Goal: Task Accomplishment & Management: Manage account settings

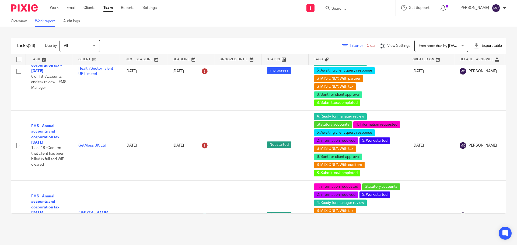
scroll to position [219, 0]
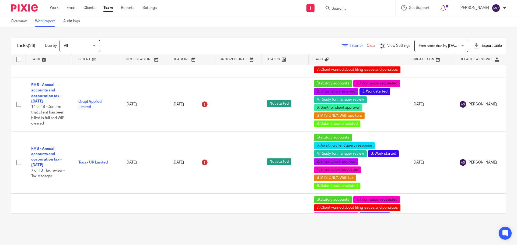
click at [349, 45] on span "Filter (5)" at bounding box center [357, 46] width 17 height 4
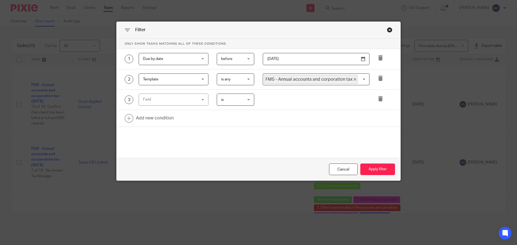
click at [190, 101] on div "Field" at bounding box center [169, 99] width 52 height 11
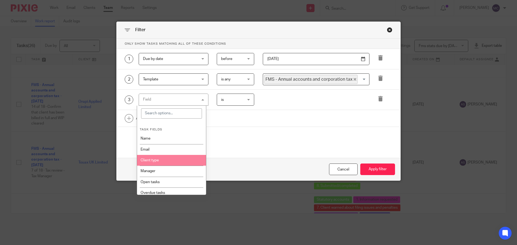
scroll to position [54, 0]
click at [174, 160] on li "Tags" at bounding box center [171, 160] width 69 height 11
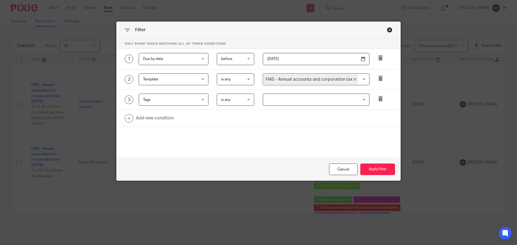
click at [283, 101] on input "Search for option" at bounding box center [314, 99] width 103 height 9
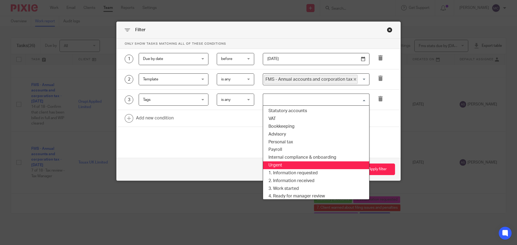
scroll to position [27, 0]
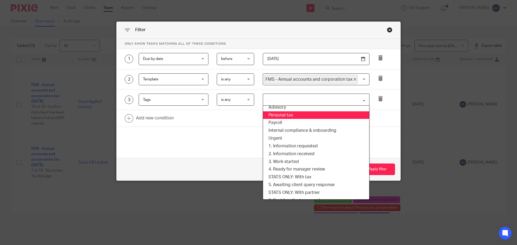
click at [226, 98] on span "is any" at bounding box center [225, 100] width 9 height 4
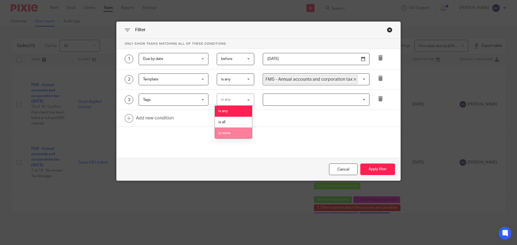
click at [238, 134] on li "is none" at bounding box center [233, 133] width 37 height 11
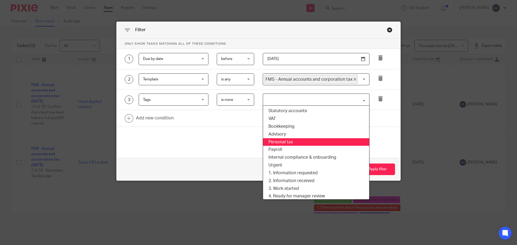
click at [307, 102] on input "Search for option" at bounding box center [314, 99] width 103 height 9
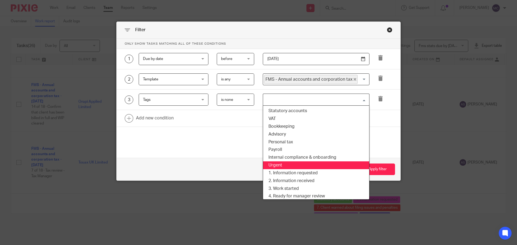
scroll to position [56, 0]
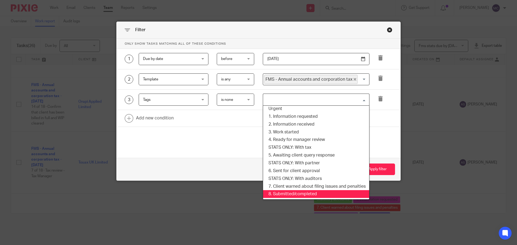
click at [309, 195] on li "8. Submitted/completed" at bounding box center [316, 194] width 106 height 8
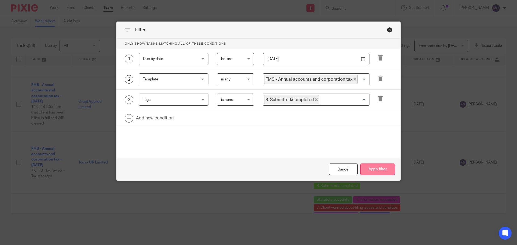
click at [366, 171] on button "Apply filter" at bounding box center [377, 170] width 35 height 12
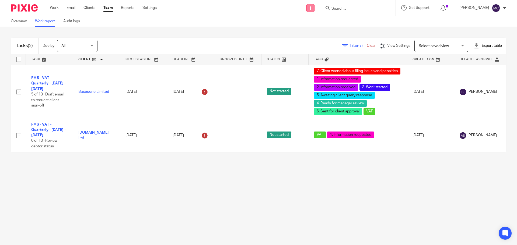
click at [312, 9] on icon at bounding box center [310, 7] width 3 height 3
click at [91, 8] on link "Clients" at bounding box center [89, 7] width 12 height 5
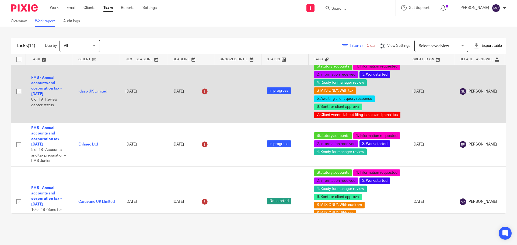
scroll to position [512, 0]
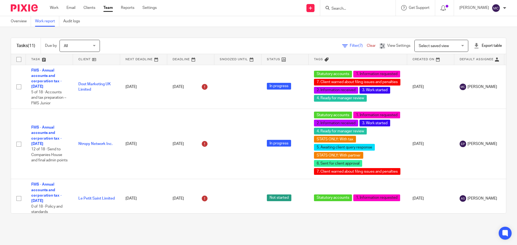
click at [358, 45] on span "(7)" at bounding box center [360, 46] width 4 height 4
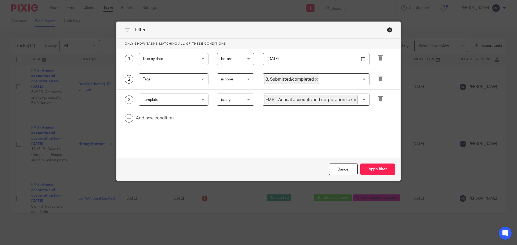
click at [360, 65] on div "1 Due by date Due by date Task fields Name Email Client type Manager Open tasks…" at bounding box center [258, 59] width 284 height 20
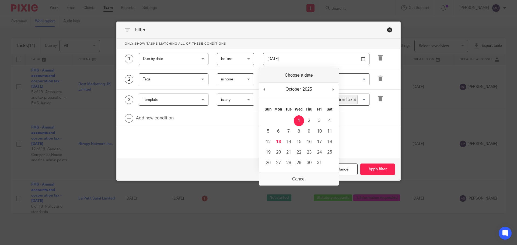
click at [360, 61] on input "[DATE]" at bounding box center [316, 59] width 107 height 12
type input "[DATE]"
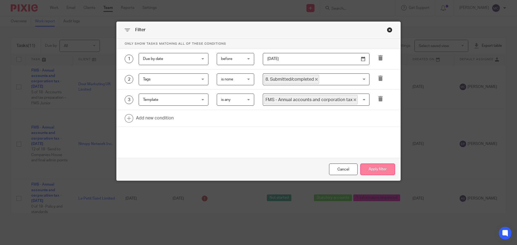
click at [382, 166] on button "Apply filter" at bounding box center [377, 170] width 35 height 12
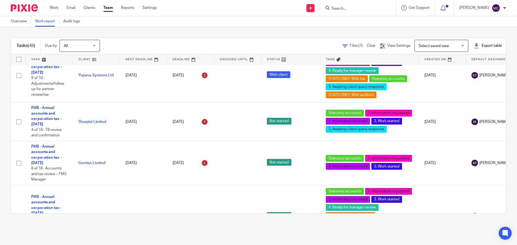
scroll to position [1103, 0]
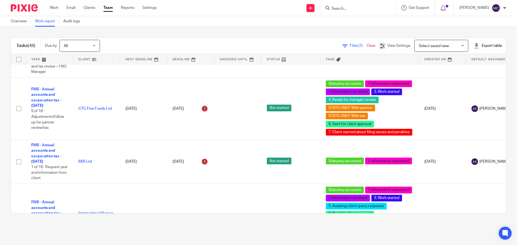
click at [479, 46] on div "Export table" at bounding box center [487, 45] width 28 height 5
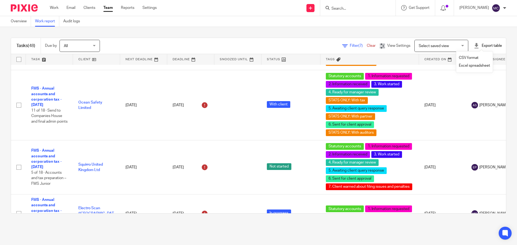
scroll to position [2225, 0]
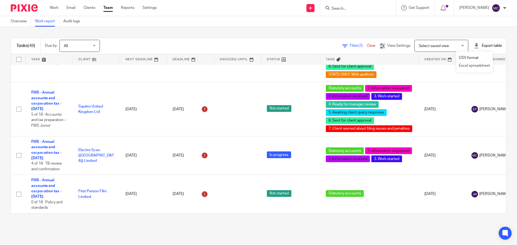
click at [477, 65] on link "Excel spreadsheet" at bounding box center [473, 66] width 31 height 4
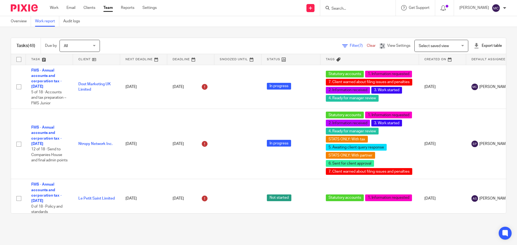
click at [358, 45] on span "(7)" at bounding box center [360, 46] width 4 height 4
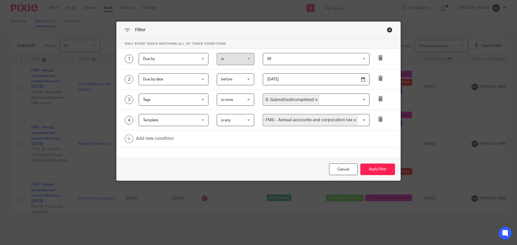
click at [387, 30] on div "Close this dialog window" at bounding box center [389, 29] width 5 height 5
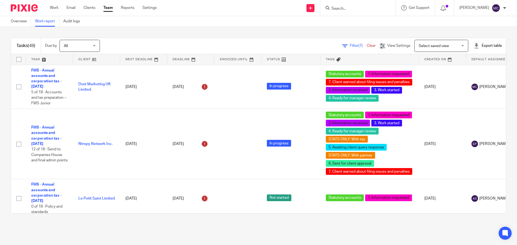
click at [349, 45] on span "Filter (7)" at bounding box center [357, 46] width 17 height 4
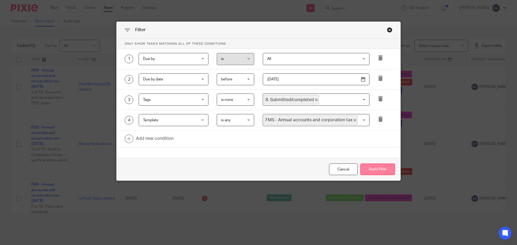
click at [376, 168] on button "Apply filter" at bounding box center [377, 170] width 35 height 12
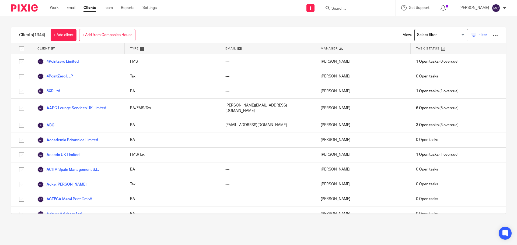
click at [471, 34] on link "Filter" at bounding box center [479, 35] width 16 height 6
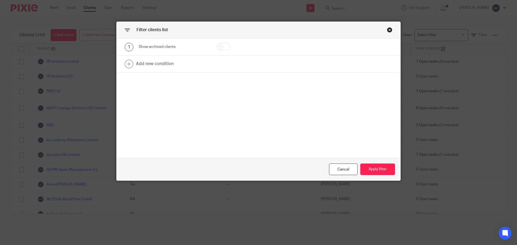
click at [388, 31] on div "Close this dialog window" at bounding box center [389, 29] width 5 height 5
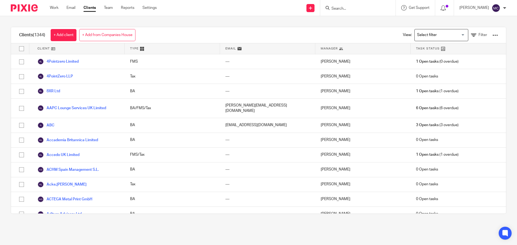
click at [490, 34] on div "View: Loading... Filter" at bounding box center [445, 35] width 119 height 16
click at [492, 36] on div at bounding box center [494, 35] width 5 height 5
click at [455, 70] on button "Export client services" at bounding box center [436, 71] width 45 height 7
click at [492, 34] on div at bounding box center [494, 35] width 5 height 5
click at [465, 55] on link "Update dates using Companies House" at bounding box center [451, 55] width 75 height 8
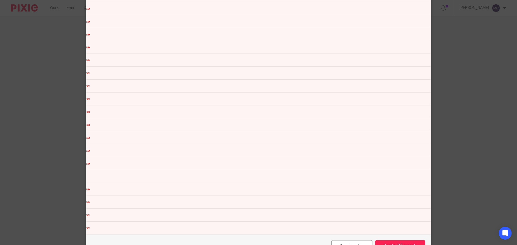
scroll to position [16321, 0]
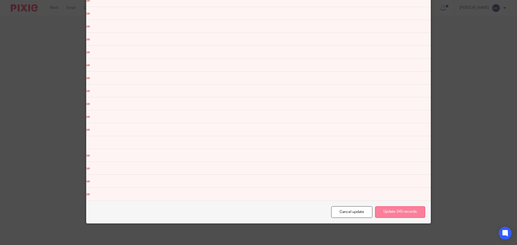
click at [409, 213] on button "Update 345 records" at bounding box center [400, 212] width 50 height 12
click at [409, 214] on button "Update 345 records" at bounding box center [400, 212] width 50 height 12
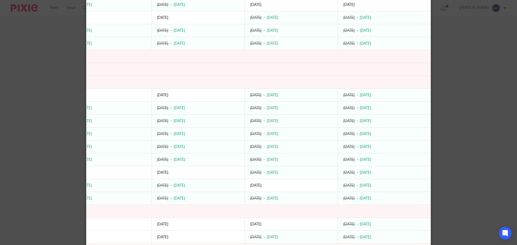
scroll to position [0, 0]
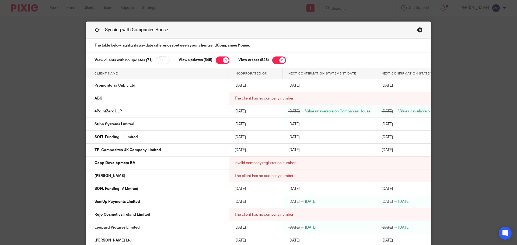
click at [418, 32] on link "Close this dialog window" at bounding box center [419, 30] width 5 height 7
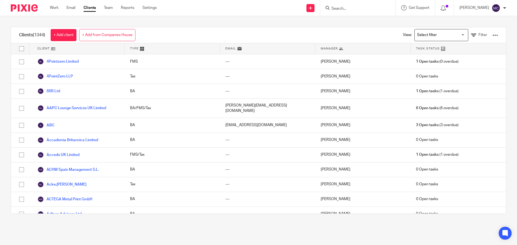
click at [492, 34] on div at bounding box center [494, 35] width 5 height 5
click at [492, 35] on div at bounding box center [494, 35] width 5 height 5
click at [451, 64] on link "Export clients to CSV file" at bounding box center [451, 63] width 75 height 8
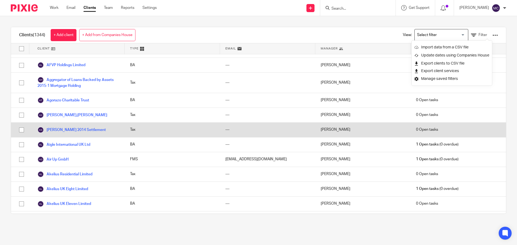
scroll to position [323, 0]
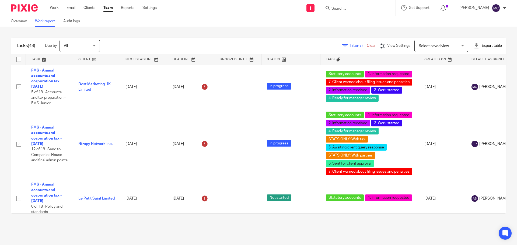
click at [349, 46] on span "Filter (7)" at bounding box center [357, 46] width 17 height 4
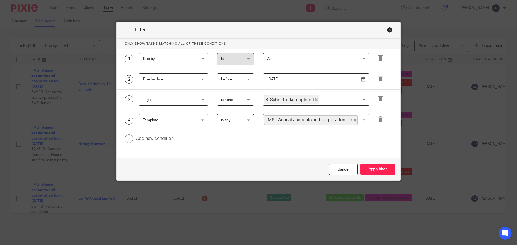
click at [388, 30] on div "Close this dialog window" at bounding box center [389, 29] width 5 height 5
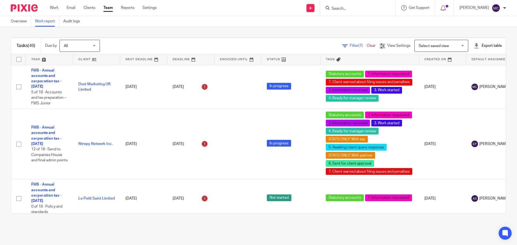
click at [358, 45] on span "(7)" at bounding box center [360, 46] width 4 height 4
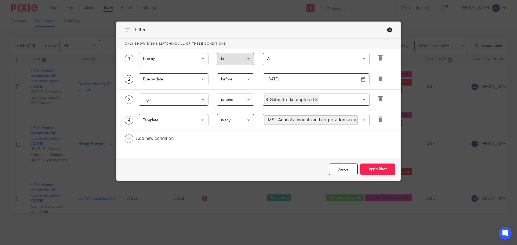
click at [245, 101] on span "is none" at bounding box center [234, 99] width 26 height 11
click at [233, 107] on li "is any" at bounding box center [233, 111] width 37 height 11
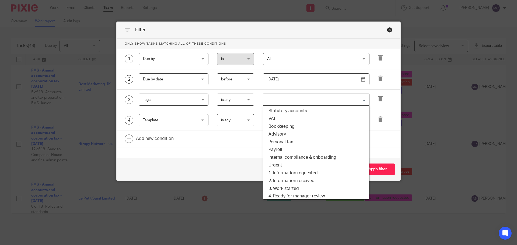
click at [286, 101] on input "Search for option" at bounding box center [314, 99] width 103 height 9
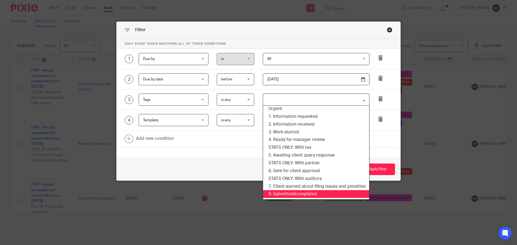
click at [310, 194] on li "8. Submitted/completed" at bounding box center [316, 194] width 106 height 8
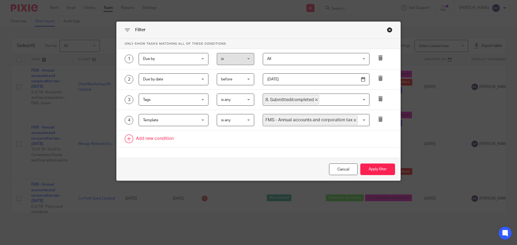
click at [324, 145] on link at bounding box center [258, 138] width 284 height 17
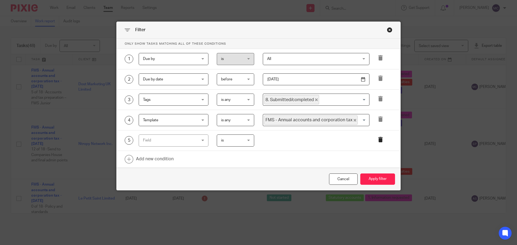
click at [377, 141] on icon at bounding box center [379, 139] width 5 height 5
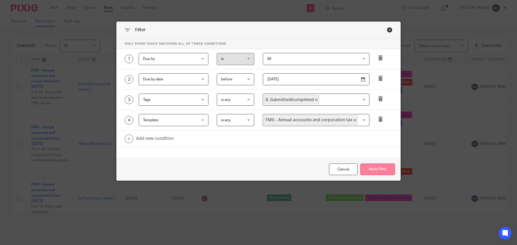
click at [381, 171] on button "Apply filter" at bounding box center [377, 170] width 35 height 12
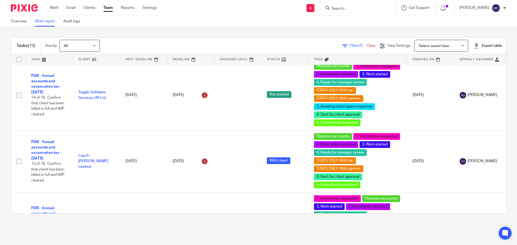
scroll to position [860, 0]
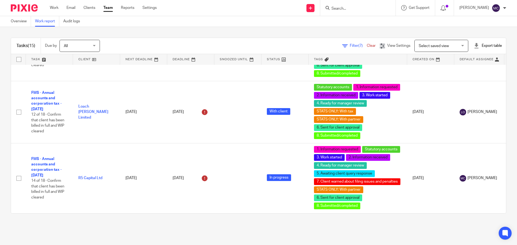
click at [358, 45] on span "(7)" at bounding box center [360, 46] width 4 height 4
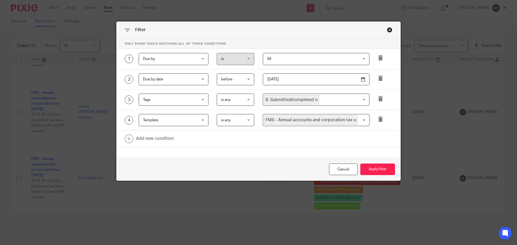
click at [387, 30] on div "Close this dialog window" at bounding box center [389, 29] width 5 height 5
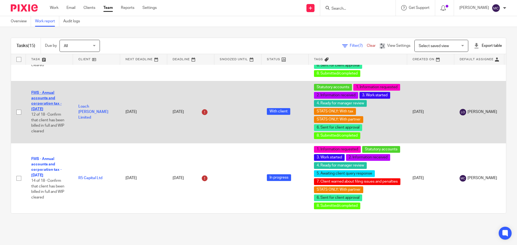
click at [54, 98] on link "FMS - Annual accounts and corporation tax - [DATE]" at bounding box center [46, 101] width 30 height 20
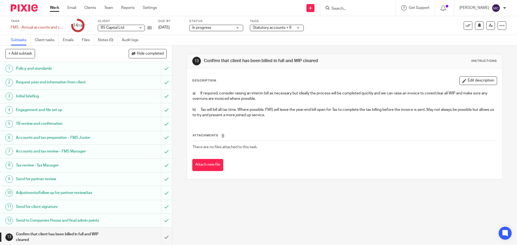
click at [104, 136] on h1 "Accounts and tax preparation – FMS Junior" at bounding box center [62, 138] width 93 height 8
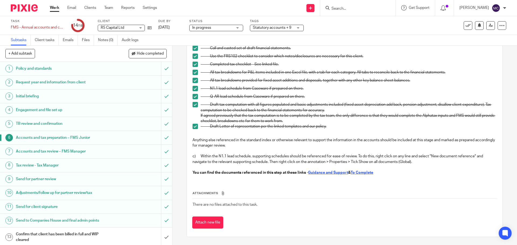
scroll to position [79, 0]
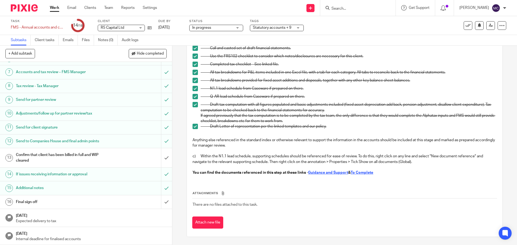
click at [83, 201] on h1 "Final sign off" at bounding box center [62, 202] width 93 height 8
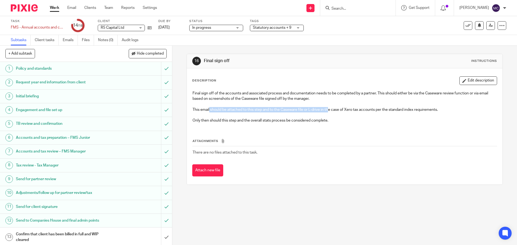
drag, startPoint x: 207, startPoint y: 109, endPoint x: 328, endPoint y: 108, distance: 120.3
click at [328, 108] on p "This email should be attached to this step and to the Caseware file or L-drive …" at bounding box center [344, 109] width 304 height 5
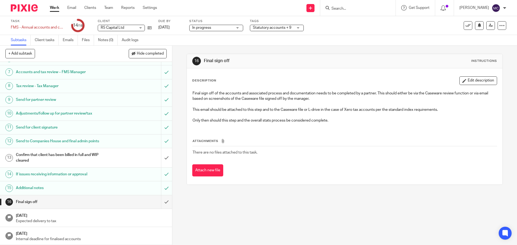
click at [181, 117] on div "16 Final sign off Instructions Description Edit description Final sign off of t…" at bounding box center [344, 145] width 344 height 199
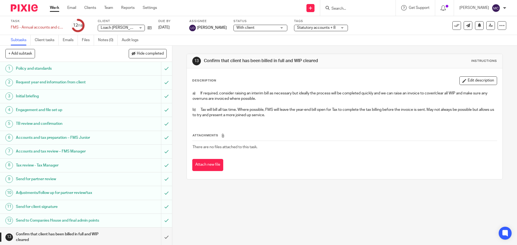
scroll to position [79, 0]
